Goal: Browse casually: Explore the website without a specific task or goal

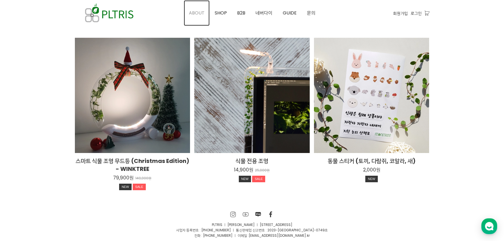
click at [200, 11] on span "ABOUT" at bounding box center [197, 13] width 16 height 7
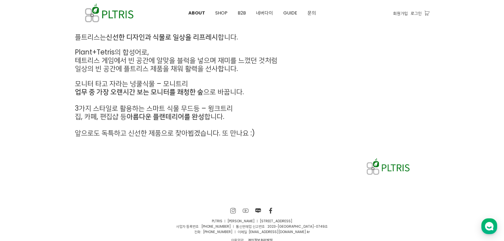
scroll to position [254, 0]
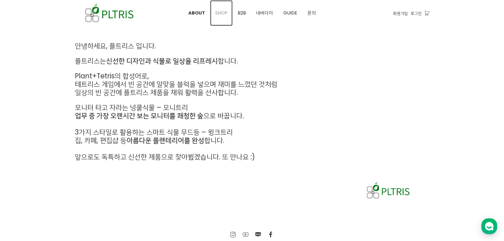
click at [217, 12] on span "SHOP" at bounding box center [221, 13] width 12 height 7
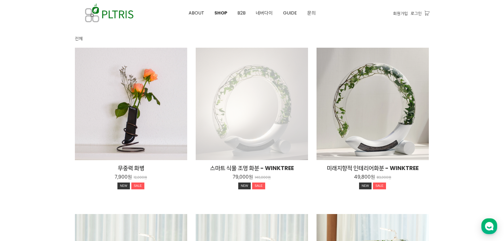
scroll to position [17, 0]
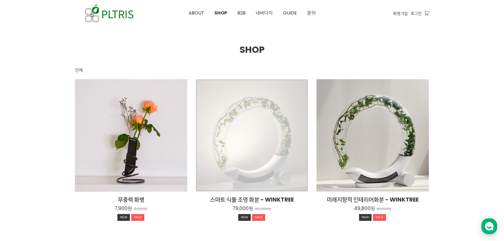
click at [275, 134] on div "스마트 식물 조명 화분 - WINKTREE 79,000원 140,000원 NEW SALE" at bounding box center [252, 135] width 112 height 112
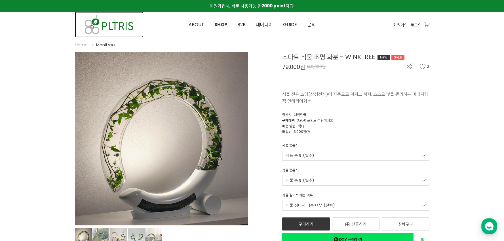
click at [127, 27] on img at bounding box center [109, 25] width 69 height 26
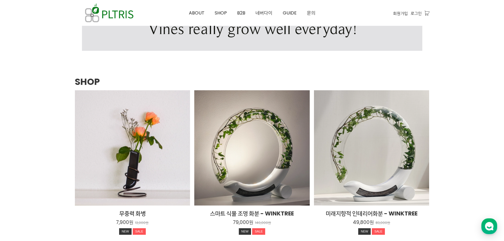
scroll to position [455, 0]
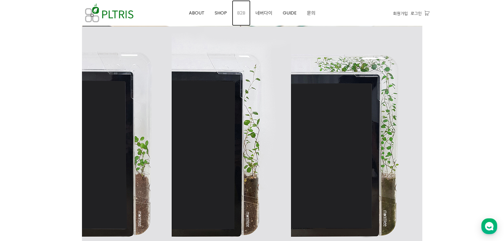
click at [243, 12] on span "B2B" at bounding box center [241, 13] width 8 height 7
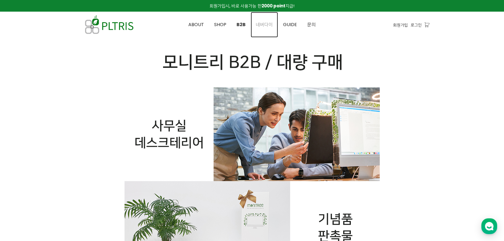
click at [265, 27] on span "네버다이" at bounding box center [264, 24] width 17 height 7
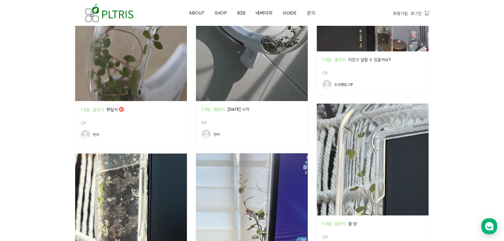
scroll to position [285, 0]
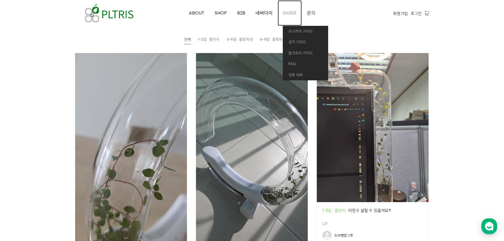
click at [286, 13] on span "GUIDE" at bounding box center [290, 13] width 14 height 7
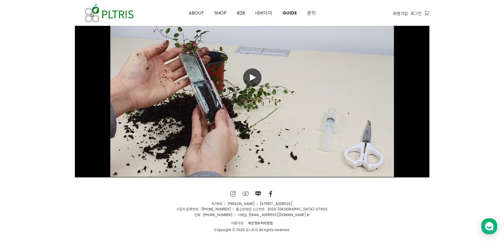
scroll to position [4041, 0]
click at [116, 14] on img at bounding box center [109, 13] width 69 height 26
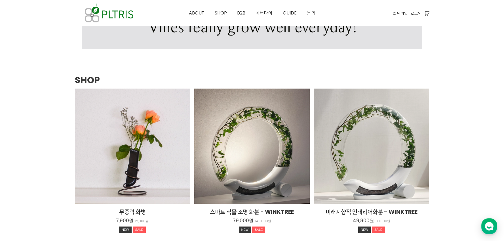
scroll to position [766, 0]
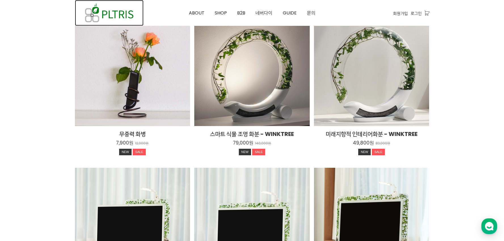
click at [130, 19] on img at bounding box center [109, 13] width 69 height 26
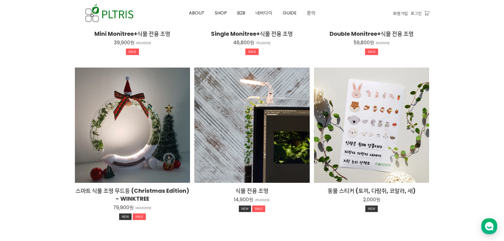
scroll to position [1074, 0]
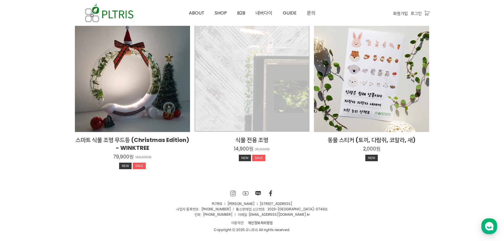
click at [251, 99] on div "식물 전용 조명 14,900원 25,000원 NEW SALE TIME SALE" at bounding box center [252, 75] width 116 height 116
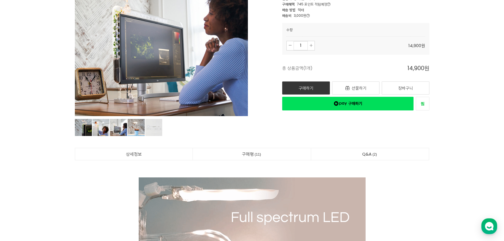
scroll to position [56, 0]
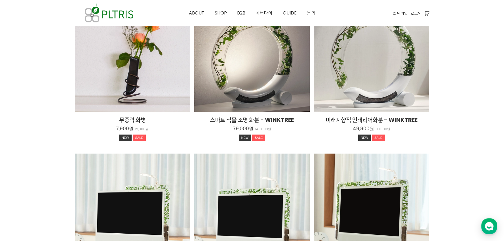
scroll to position [754, 0]
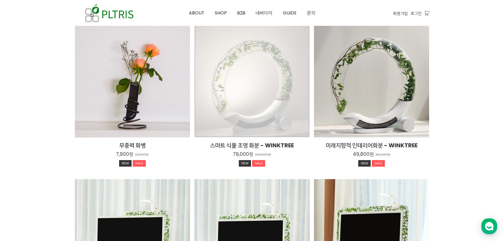
click at [242, 102] on div "스마트 식물 조명 화분 - WINKTREE 79,000원 140,000원 NEW SALE TIME SALE" at bounding box center [252, 80] width 116 height 116
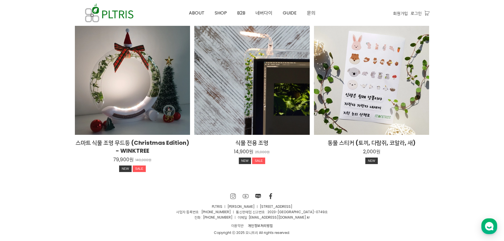
scroll to position [1074, 0]
